Goal: Information Seeking & Learning: Learn about a topic

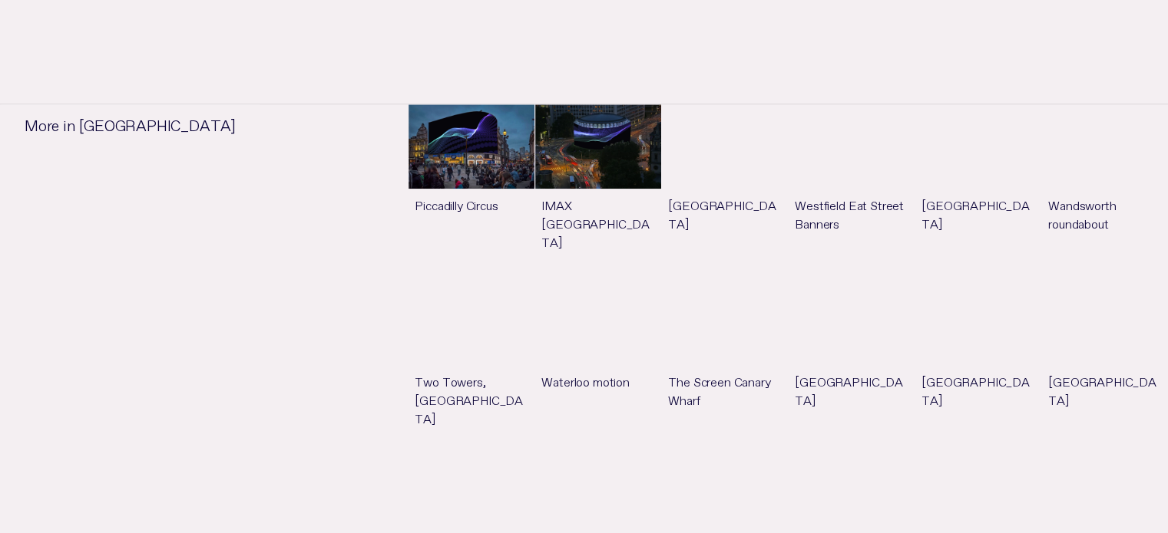
scroll to position [1228, 0]
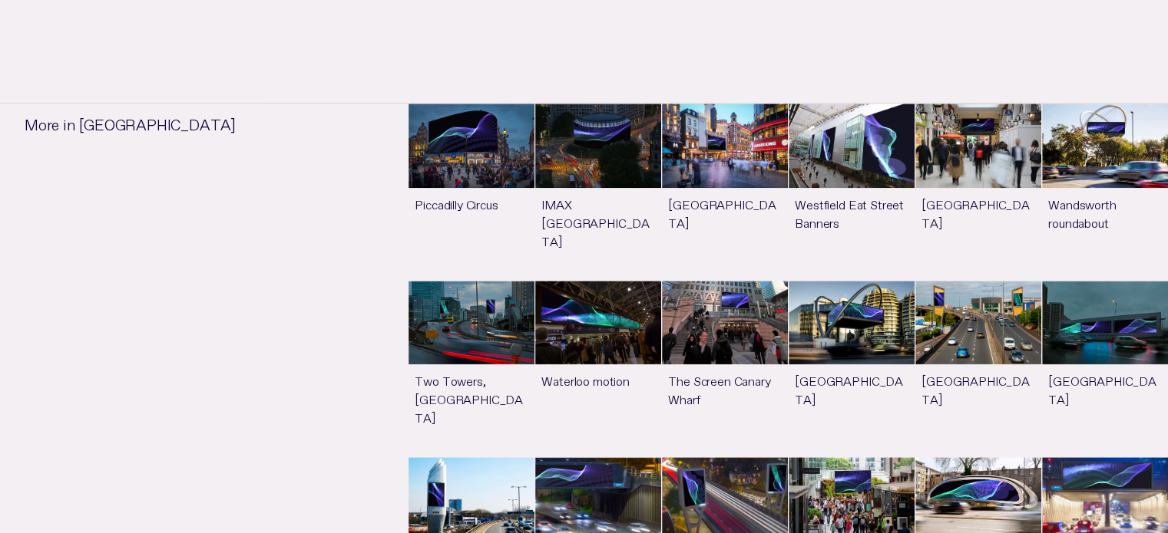
click at [470, 299] on link "See more" at bounding box center [471, 369] width 126 height 176
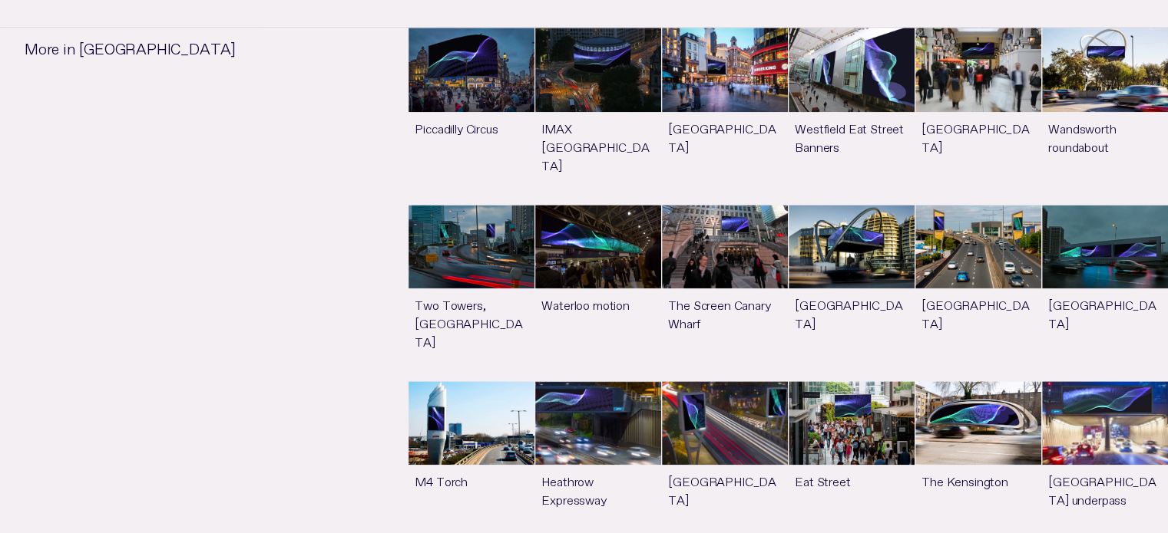
scroll to position [1305, 0]
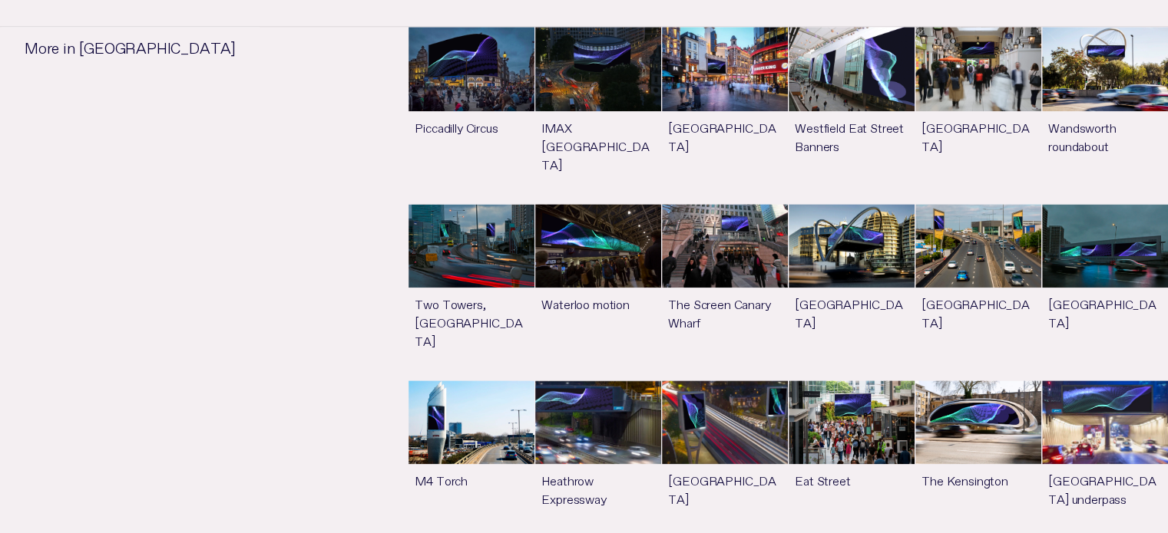
click at [722, 381] on link "See more" at bounding box center [725, 459] width 126 height 157
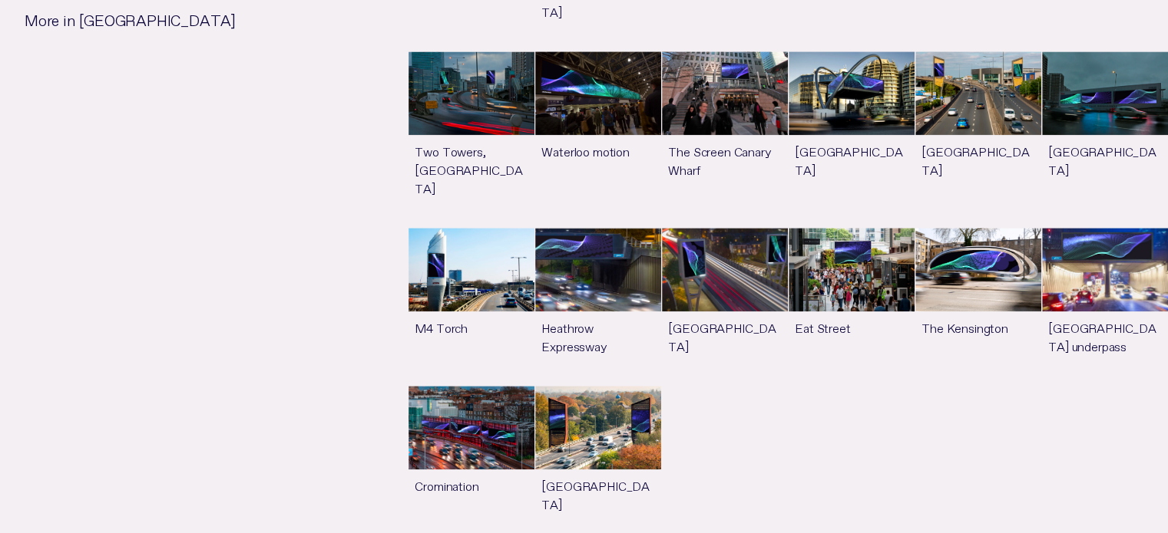
scroll to position [1458, 0]
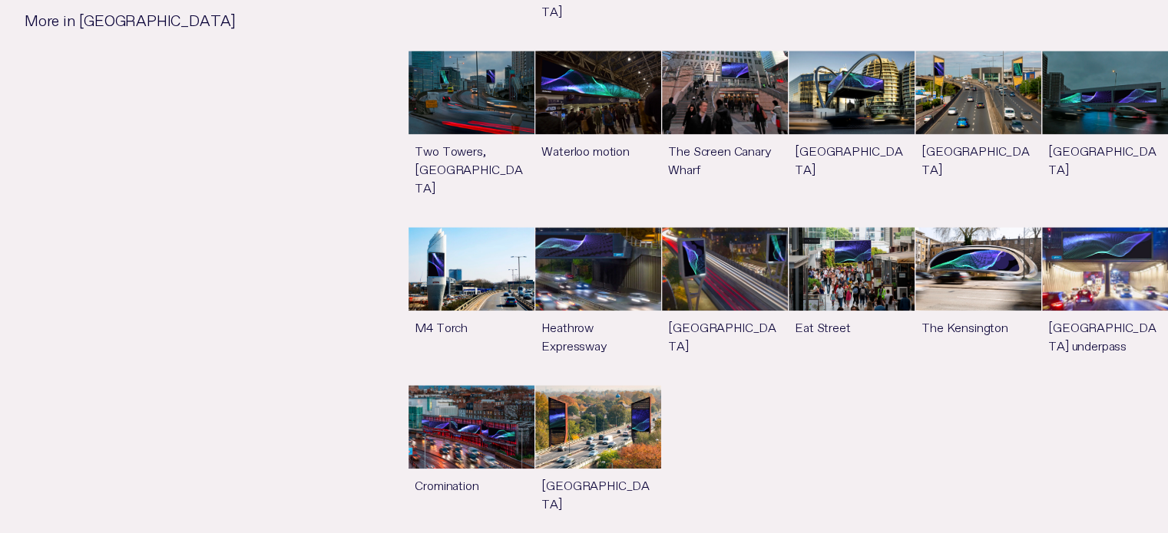
click at [598, 389] on link "See more" at bounding box center [598, 463] width 126 height 157
click at [952, 384] on ul "Piccadilly Circus See more IMAX Waterloo See more Leicester Square See more Wes…" at bounding box center [787, 208] width 759 height 671
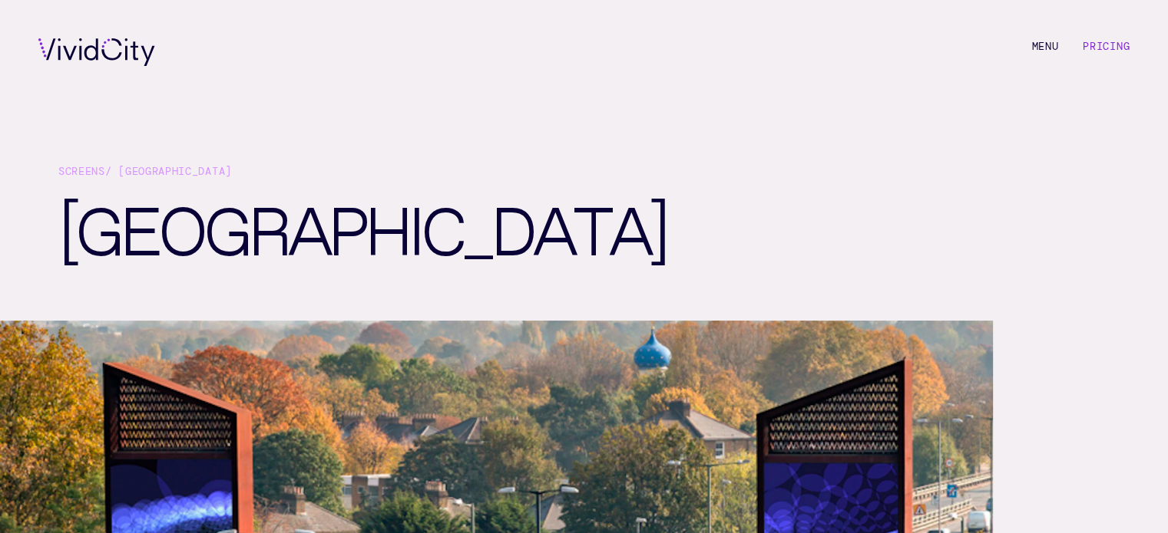
scroll to position [0, 0]
click at [1098, 46] on link "Pricing" at bounding box center [1105, 46] width 47 height 14
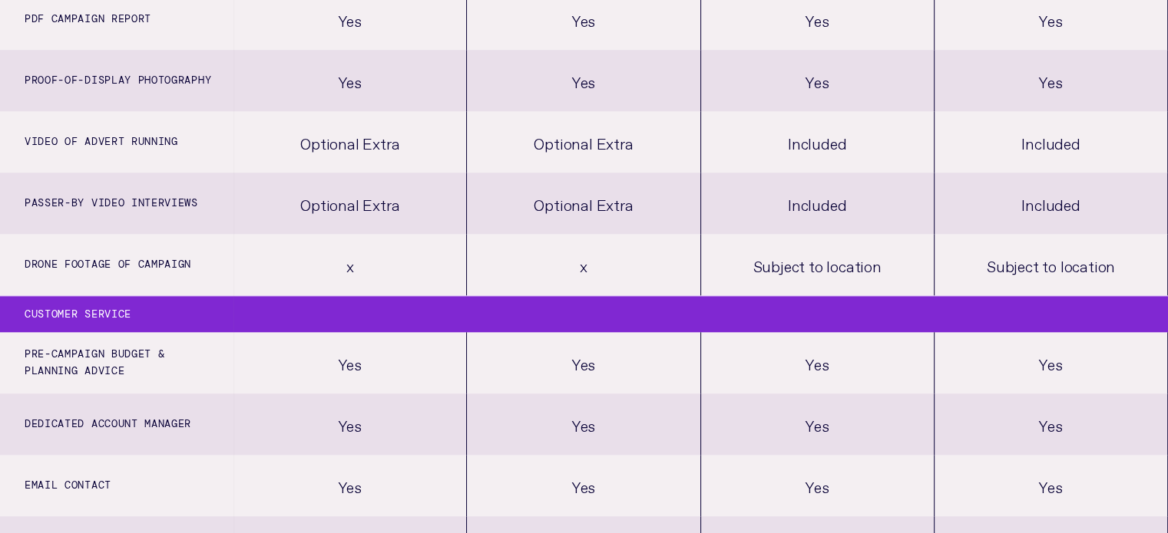
scroll to position [1305, 0]
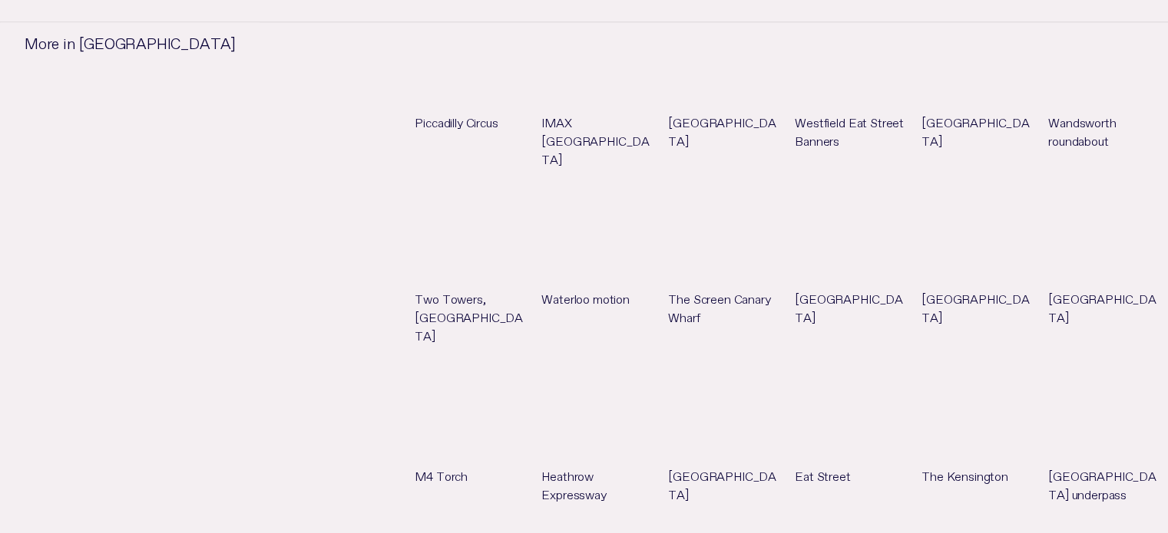
scroll to position [1382, 0]
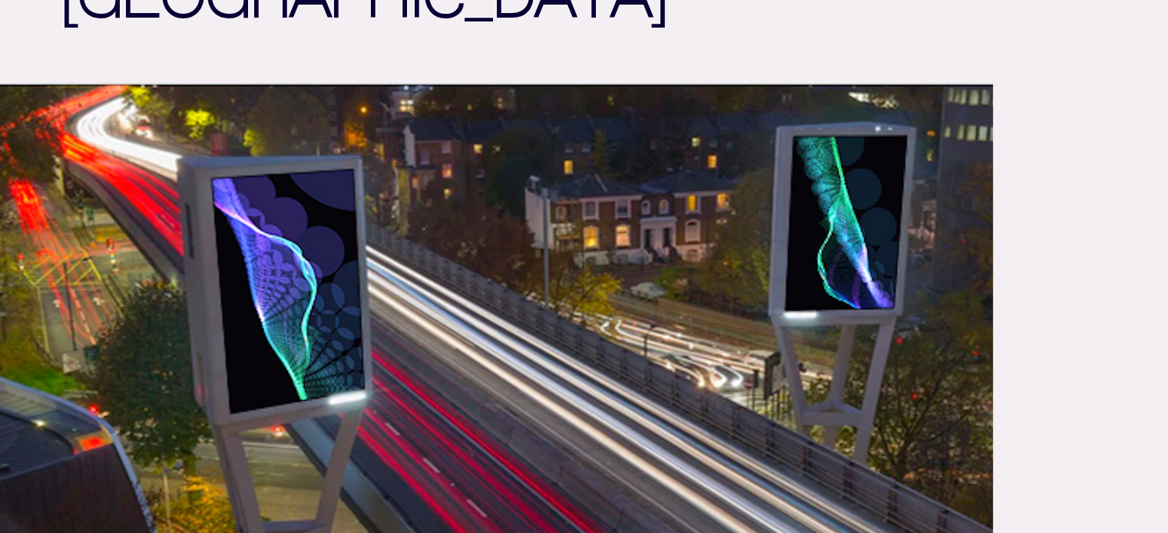
scroll to position [230, 0]
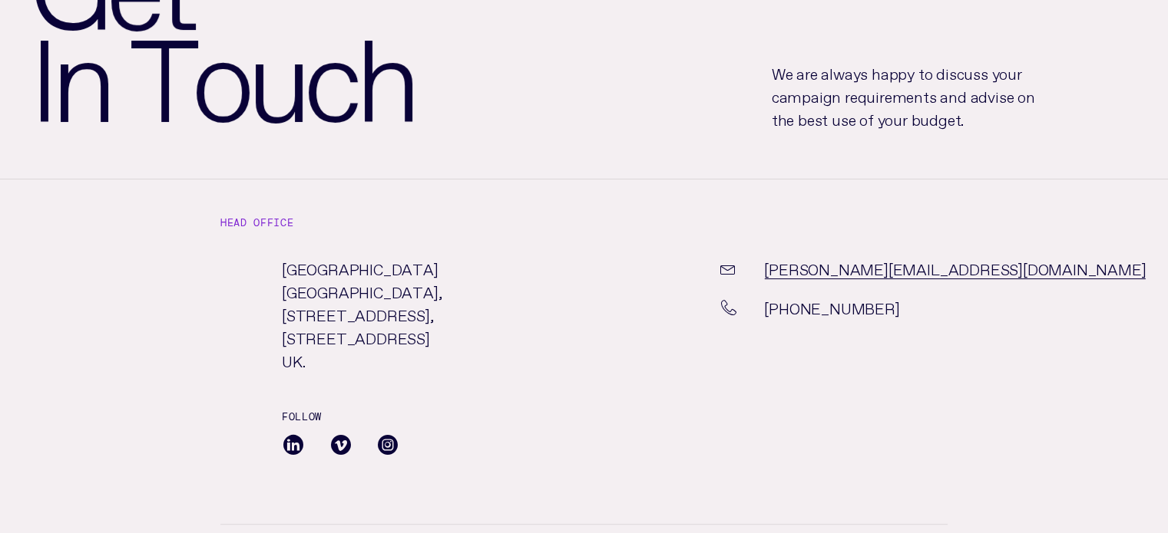
scroll to position [230, 0]
click at [396, 214] on h4 "Head office" at bounding box center [583, 229] width 727 height 52
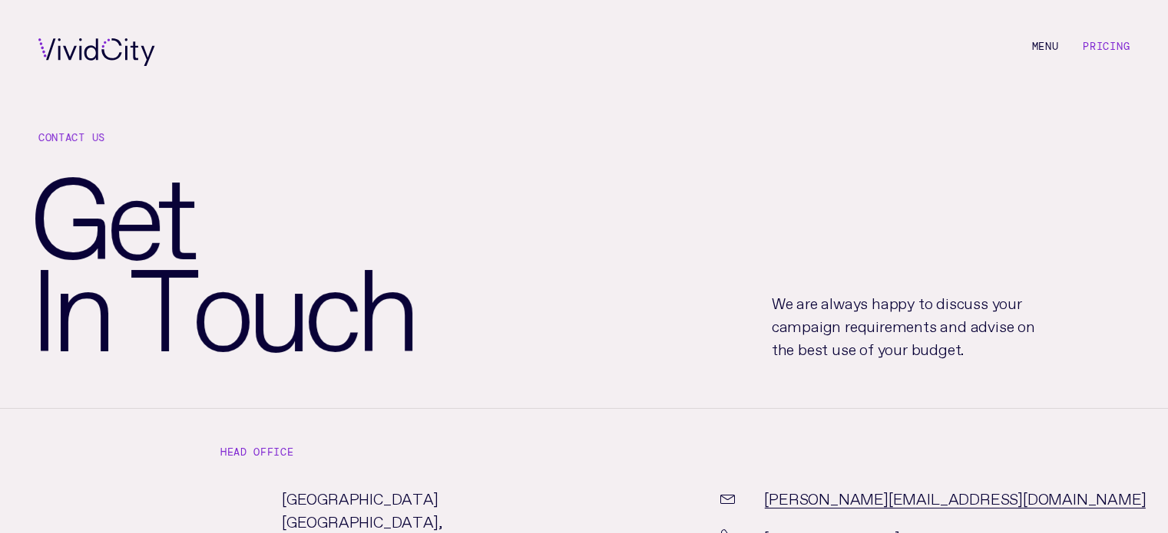
scroll to position [0, 0]
click at [759, 214] on div "C o n t a c t U s G e t I n T o u c h We are always happy to discuss your campa…" at bounding box center [584, 256] width 1168 height 303
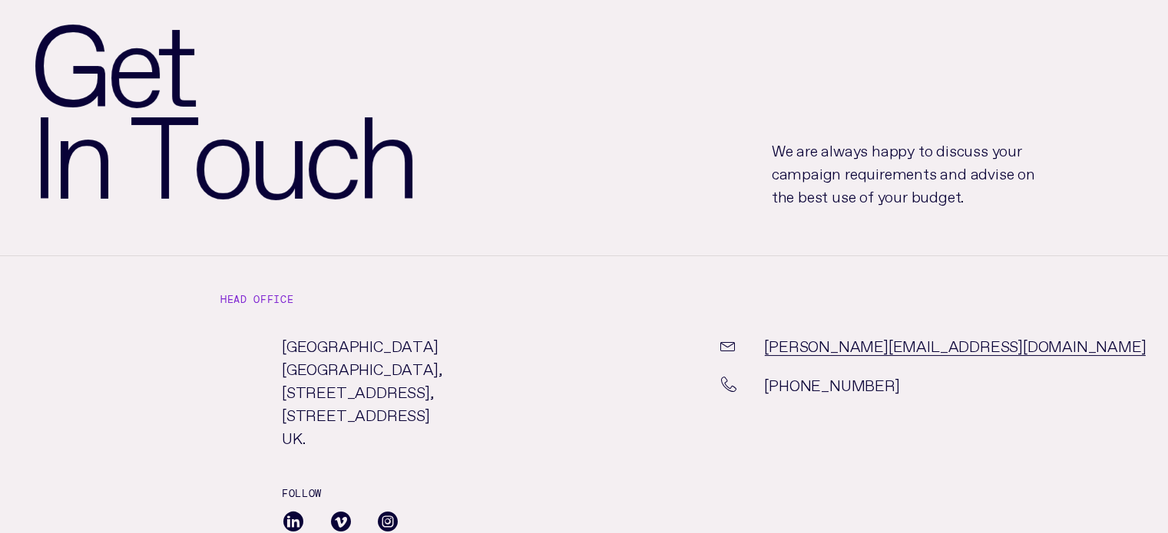
scroll to position [154, 0]
